Goal: Check status: Check status

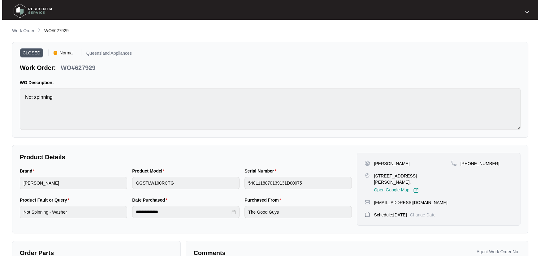
scroll to position [2, 0]
click at [26, 27] on li "Work Order" at bounding box center [21, 30] width 22 height 7
click at [26, 30] on p "Work Order" at bounding box center [21, 31] width 22 height 6
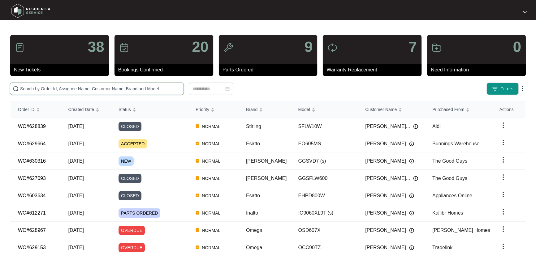
click at [146, 89] on input "text" at bounding box center [100, 88] width 161 height 7
paste input "612271"
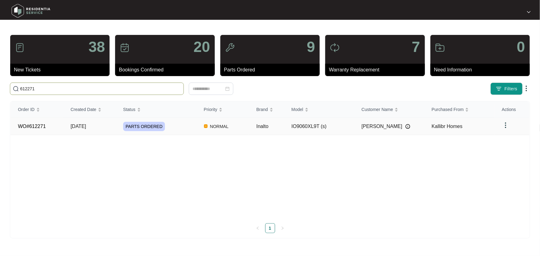
type input "612271"
click at [192, 125] on div "PARTS ORDERED" at bounding box center [159, 126] width 73 height 9
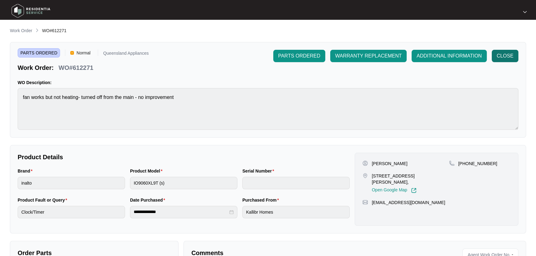
click at [501, 54] on span "CLOSE" at bounding box center [505, 55] width 17 height 7
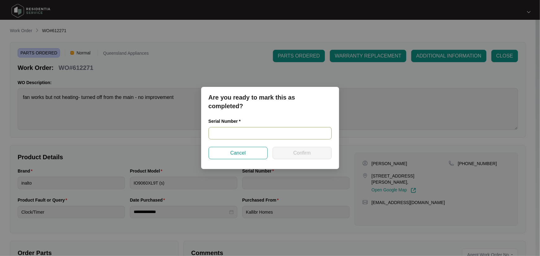
click at [289, 134] on input "text" at bounding box center [270, 133] width 123 height 12
paste input "V0000503332111000011"
type input "V0000503332111000011"
click at [292, 147] on button "Confirm" at bounding box center [302, 153] width 59 height 12
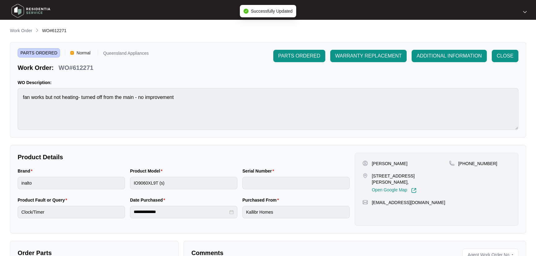
type input "V0000503332111000011"
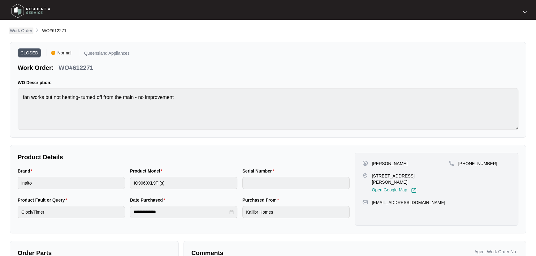
click at [27, 28] on p "Work Order" at bounding box center [21, 31] width 22 height 6
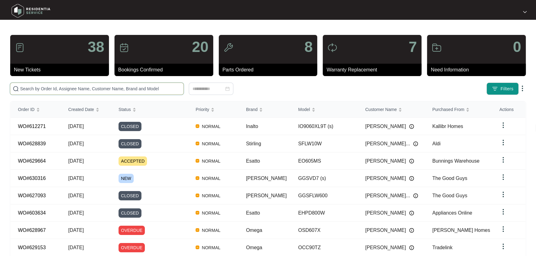
click at [133, 86] on input "text" at bounding box center [100, 88] width 161 height 7
paste input "627722"
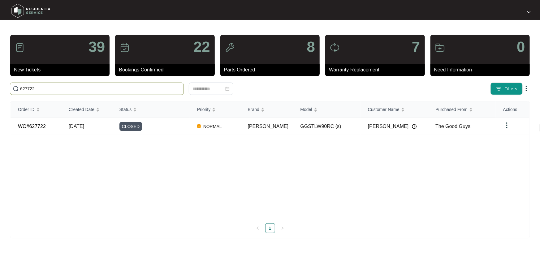
click at [24, 88] on input "627722" at bounding box center [100, 88] width 161 height 7
paste input "8839"
type input "628839"
click at [132, 87] on input "628839" at bounding box center [100, 88] width 161 height 7
